Goal: Transaction & Acquisition: Register for event/course

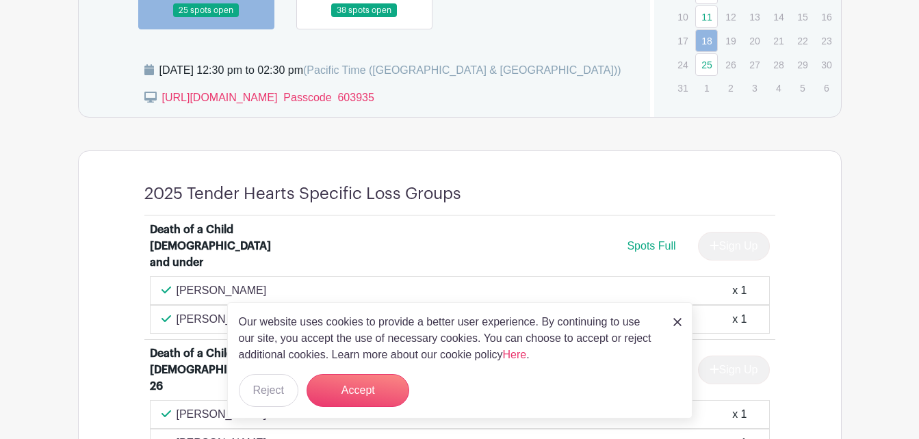
scroll to position [821, 0]
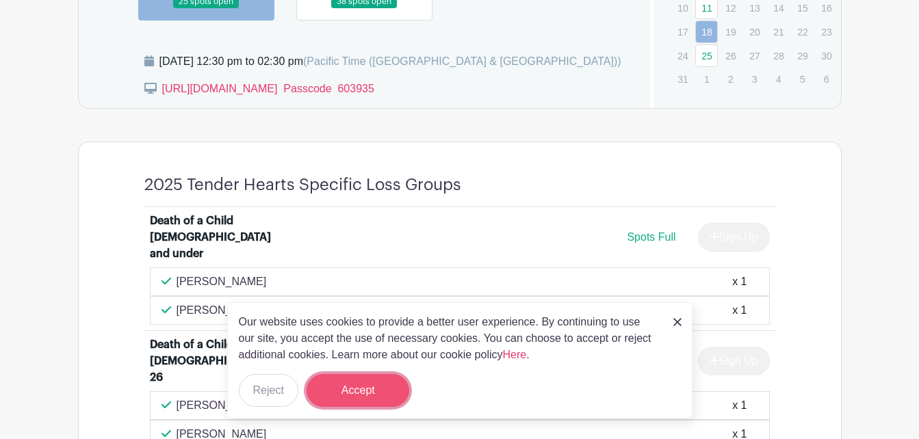
click at [337, 383] on button "Accept" at bounding box center [358, 390] width 103 height 33
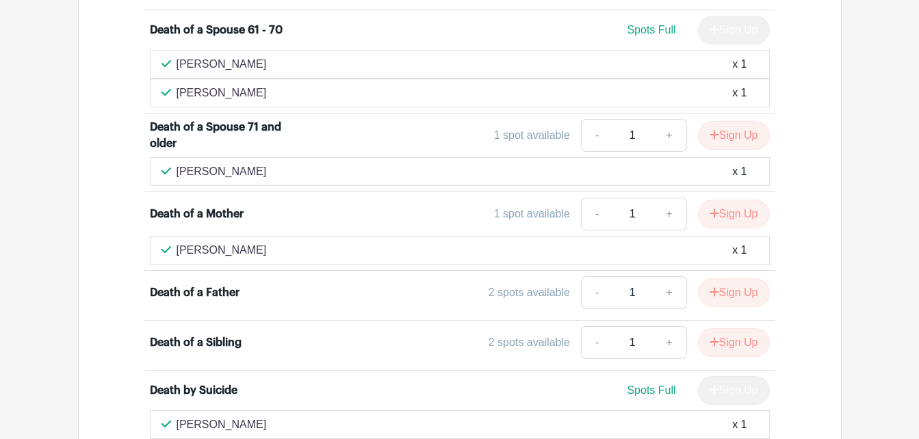
scroll to position [1787, 0]
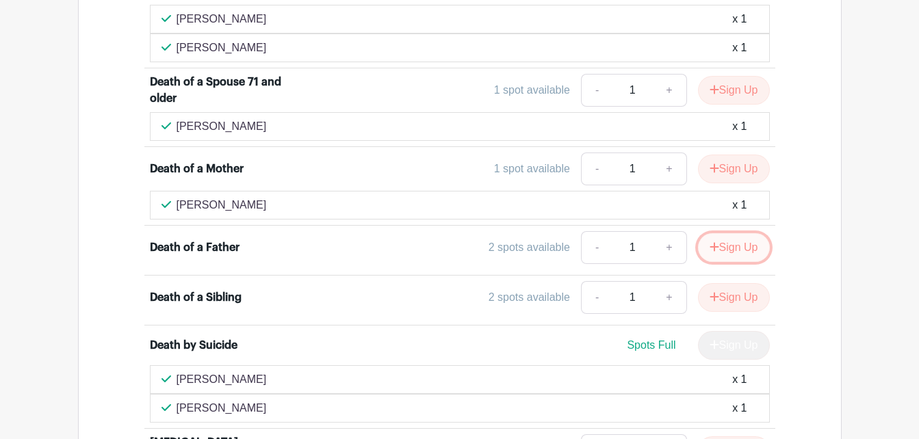
click at [721, 233] on button "Sign Up" at bounding box center [734, 247] width 72 height 29
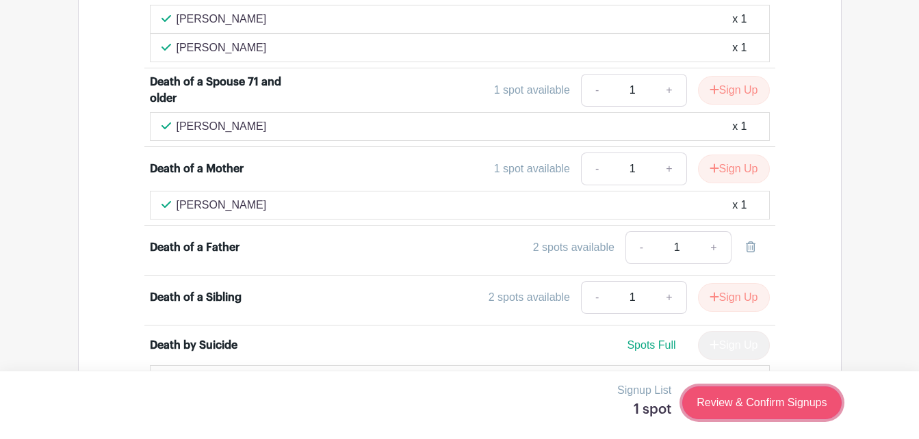
click at [719, 394] on link "Review & Confirm Signups" at bounding box center [761, 403] width 159 height 33
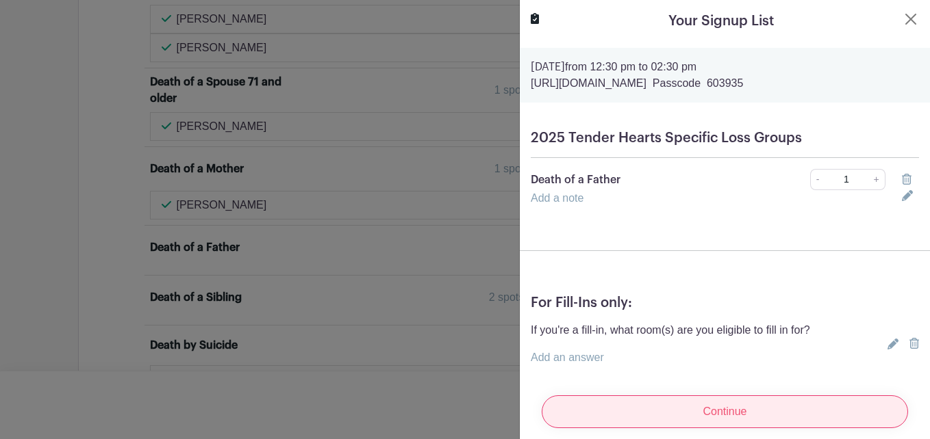
click at [646, 398] on input "Continue" at bounding box center [724, 412] width 366 height 33
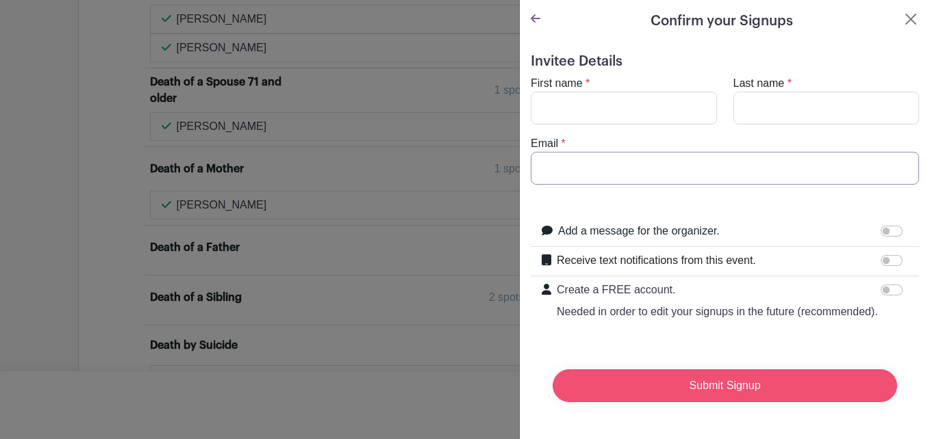
type input "[EMAIL_ADDRESS][DOMAIN_NAME]"
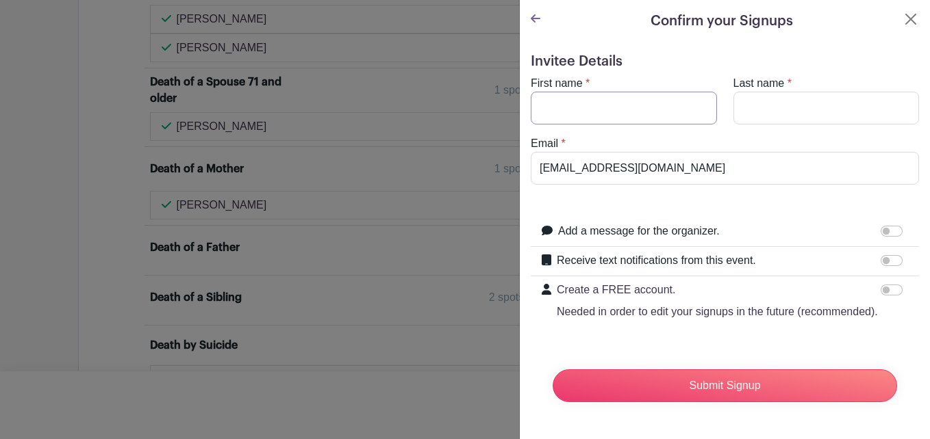
click at [605, 105] on input "First name" at bounding box center [624, 108] width 186 height 33
type input "june"
type input "[PERSON_NAME]"
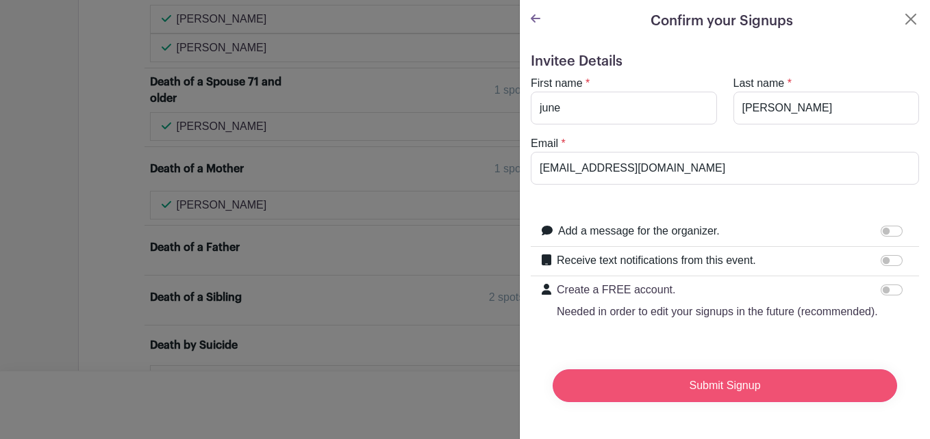
click at [687, 392] on input "Submit Signup" at bounding box center [724, 386] width 344 height 33
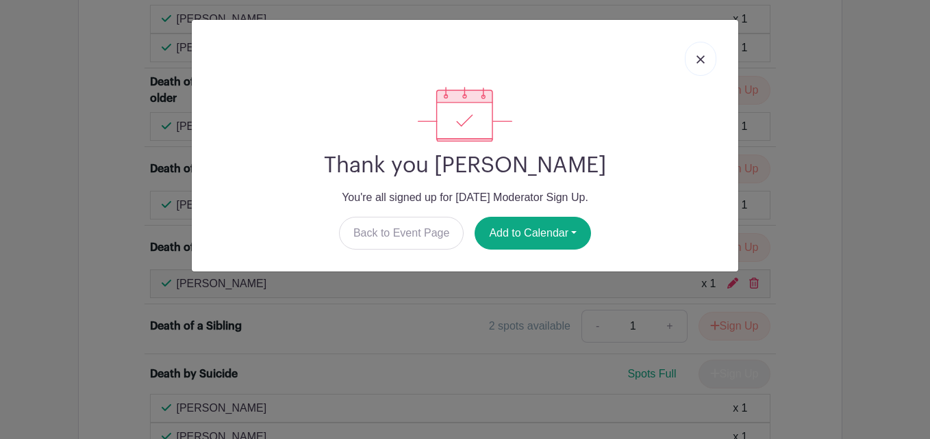
click at [703, 51] on link at bounding box center [700, 59] width 31 height 34
